Goal: Task Accomplishment & Management: Manage account settings

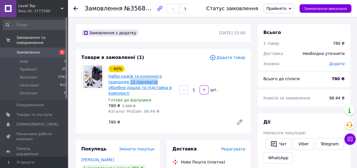
drag, startPoint x: 107, startPoint y: 81, endPoint x: 130, endPoint y: 83, distance: 23.5
click at [132, 83] on div "- 40% Набір ножів та кухонного приладдя 19 предметів обробна дошка та підставка…" at bounding box center [141, 89] width 71 height 51
copy link "19 предметів"
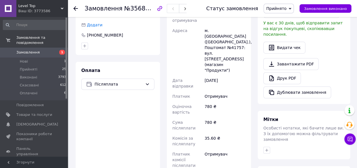
scroll to position [141, 0]
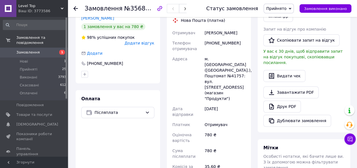
click at [215, 29] on div "[PERSON_NAME]" at bounding box center [225, 33] width 43 height 10
drag, startPoint x: 215, startPoint y: 29, endPoint x: 224, endPoint y: 29, distance: 9.1
click at [224, 29] on div "Кучірко Альона" at bounding box center [225, 33] width 43 height 10
copy div "Кучірко Альона"
click at [219, 38] on div "[PHONE_NUMBER]" at bounding box center [225, 46] width 43 height 16
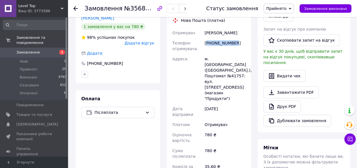
click at [219, 38] on div "[PHONE_NUMBER]" at bounding box center [225, 46] width 43 height 16
copy div "[PHONE_NUMBER]"
drag, startPoint x: 231, startPoint y: 55, endPoint x: 210, endPoint y: 52, distance: 21.1
click at [210, 54] on div "м. [GEOGRAPHIC_DATA] ([GEOGRAPHIC_DATA].), Поштомат №41757: вул. [STREET_ADDRES…" at bounding box center [225, 79] width 43 height 50
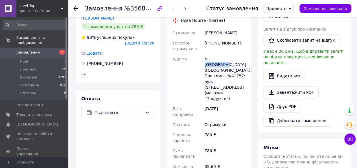
copy div "Снігурівка"
click at [232, 66] on div "м. [GEOGRAPHIC_DATA] ([GEOGRAPHIC_DATA].), Поштомат №41757: вул. [STREET_ADDRES…" at bounding box center [225, 79] width 43 height 50
copy div "41757"
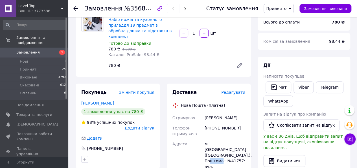
scroll to position [28, 0]
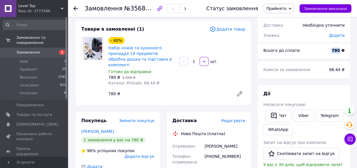
drag, startPoint x: 341, startPoint y: 51, endPoint x: 332, endPoint y: 51, distance: 8.5
click at [332, 51] on div "780 ₴" at bounding box center [339, 50] width 20 height 12
copy b "780"
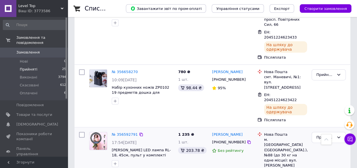
scroll to position [678, 0]
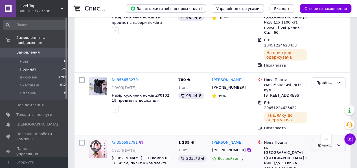
click at [329, 142] on div "Прийнято" at bounding box center [326, 145] width 18 height 6
click at [329, 152] on li "Виконано" at bounding box center [329, 157] width 34 height 10
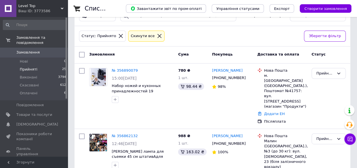
scroll to position [7, 0]
